Goal: Task Accomplishment & Management: Manage account settings

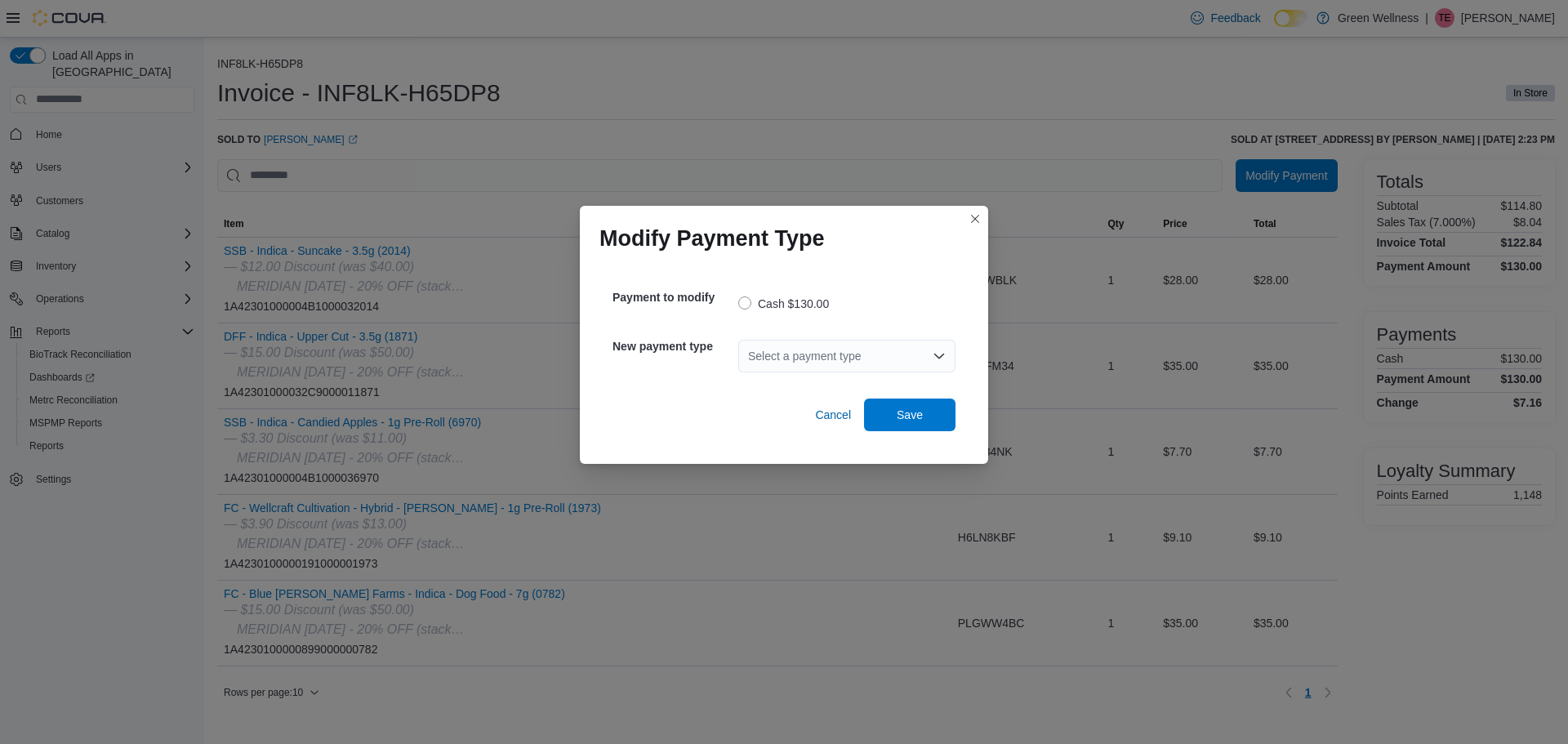
click at [880, 357] on div "Select a payment type" at bounding box center [847, 356] width 217 height 32
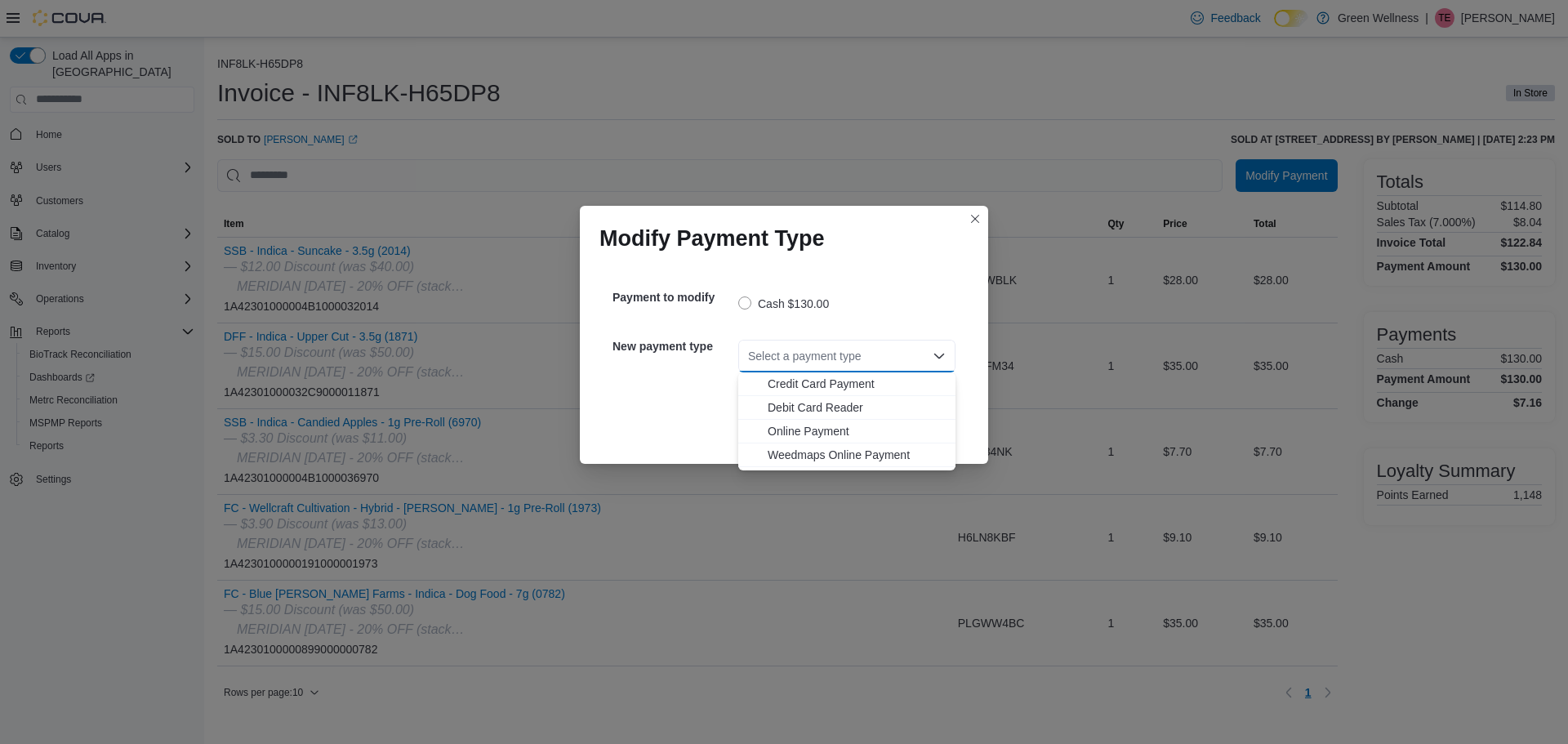
click at [853, 407] on span "Debit Card Reader" at bounding box center [856, 407] width 178 height 16
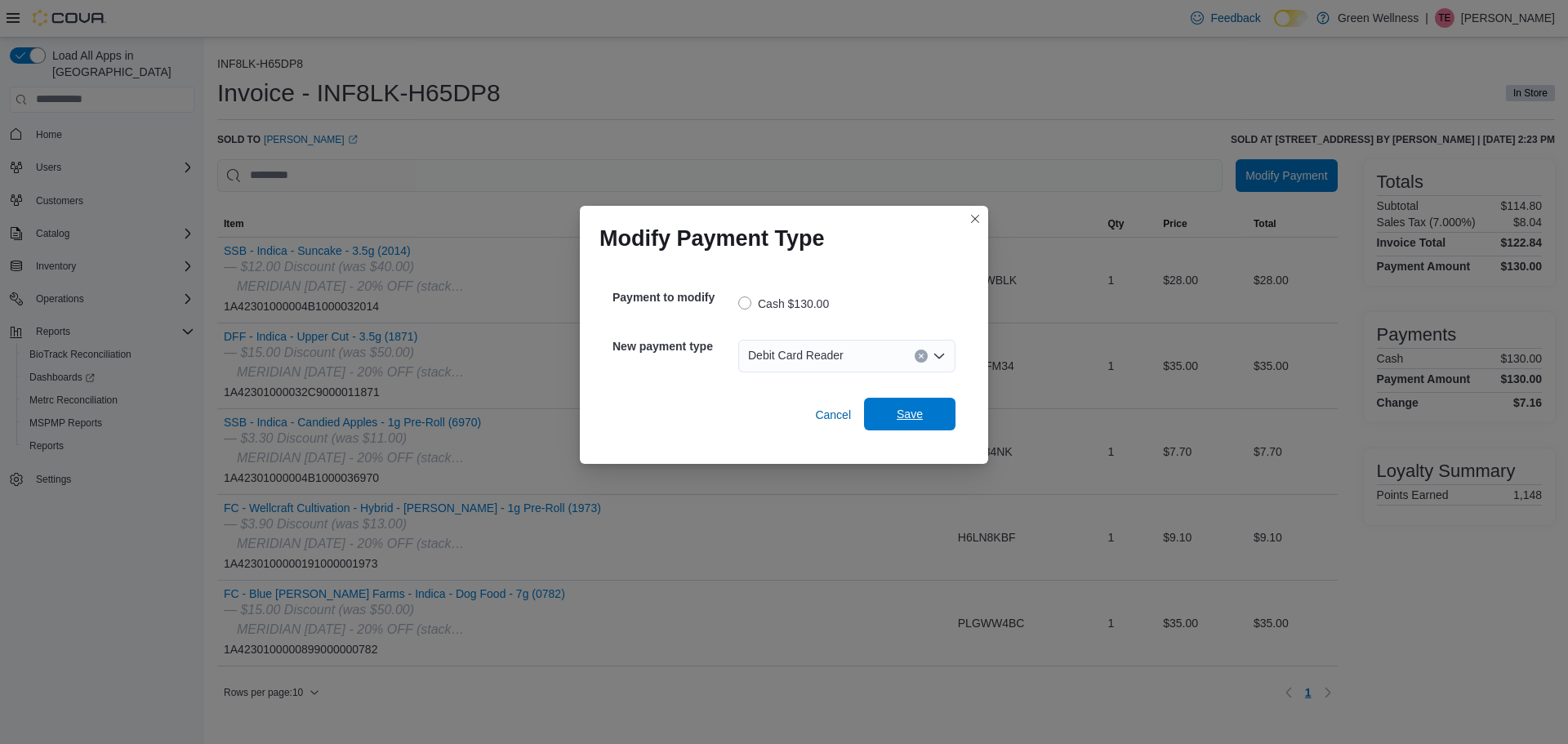
click at [914, 416] on span "Save" at bounding box center [909, 413] width 26 height 16
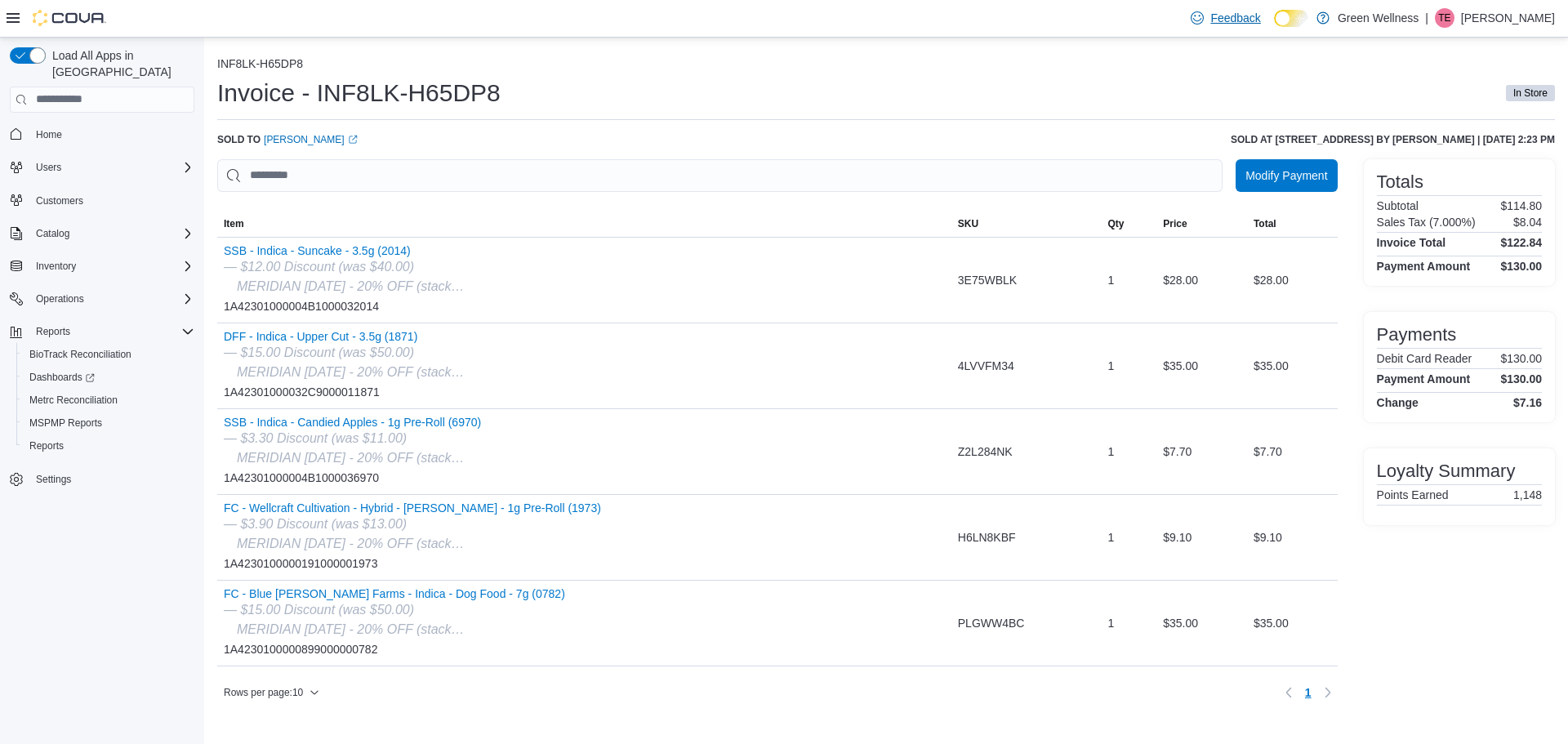
drag, startPoint x: 1370, startPoint y: 62, endPoint x: 1230, endPoint y: 9, distance: 149.7
click at [1370, 62] on ol "INF8LK-H65DP8" at bounding box center [886, 65] width 1338 height 16
